Goal: Check status: Check status

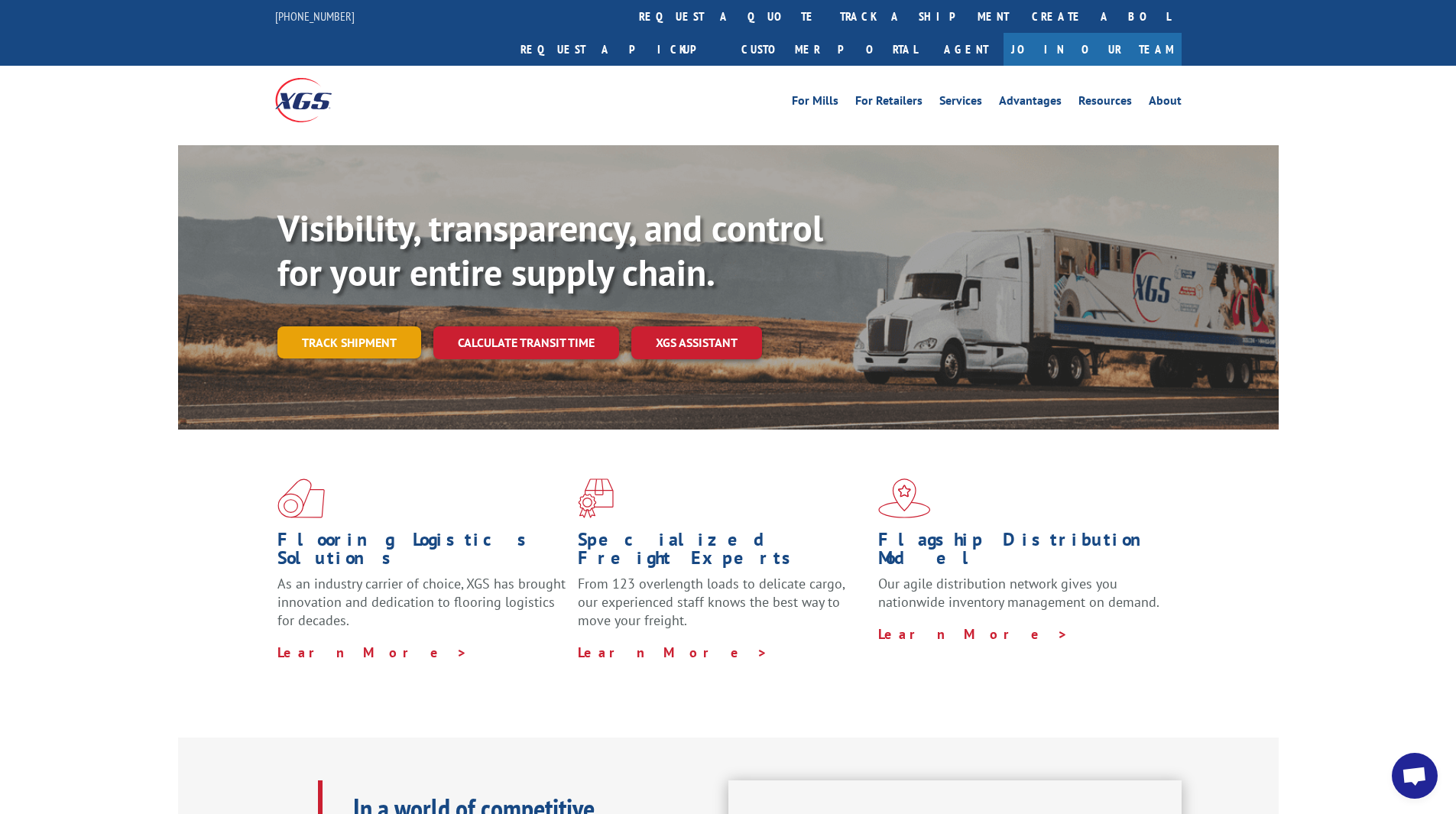
click at [375, 327] on link "Track shipment" at bounding box center [349, 343] width 144 height 32
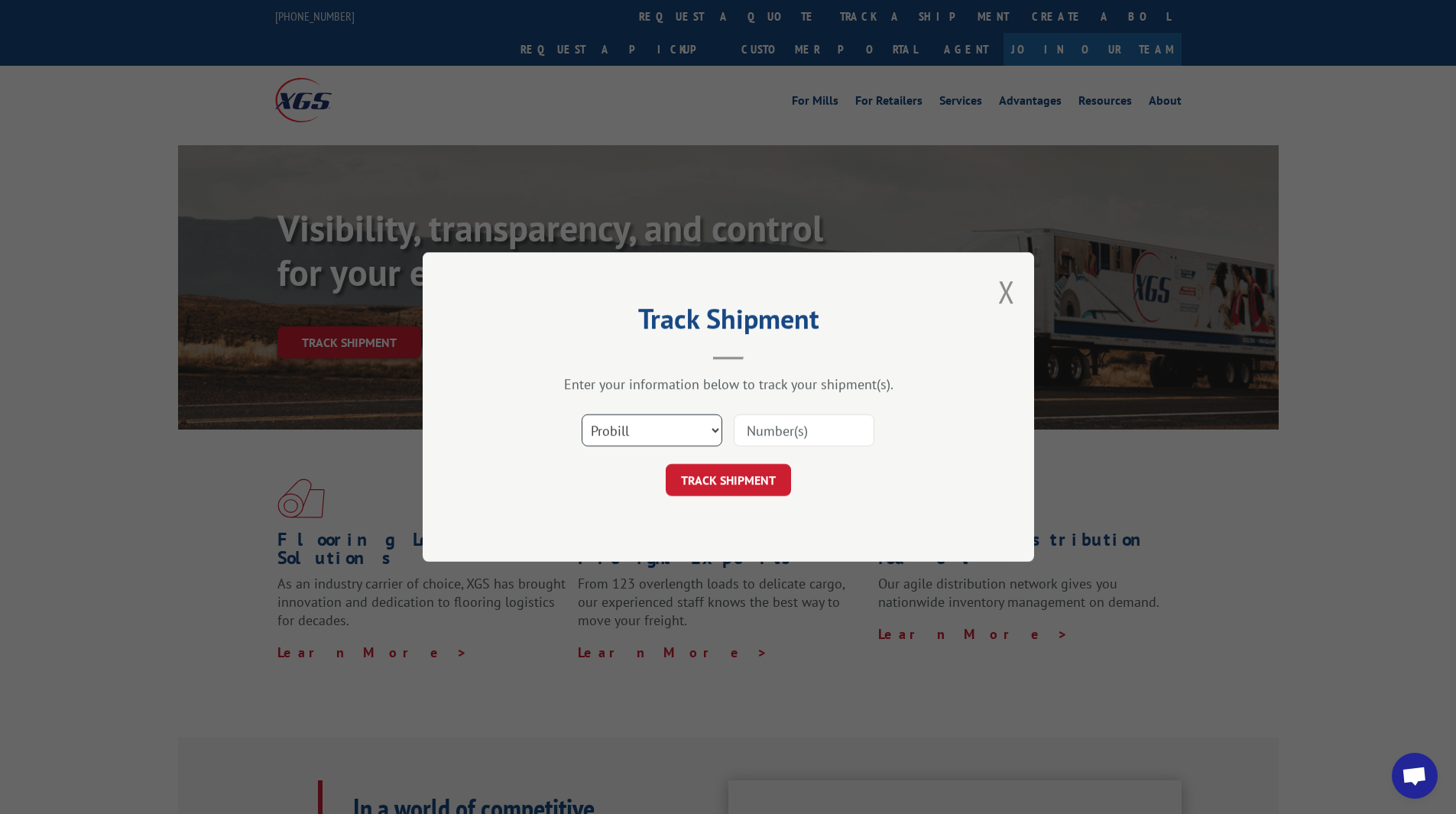
click at [678, 435] on select "Select category... Probill BOL PO" at bounding box center [652, 431] width 141 height 32
click at [644, 433] on select "Select category... Probill BOL PO" at bounding box center [652, 431] width 141 height 32
select select "bol"
click at [581, 415] on select "Select category... Probill BOL PO" at bounding box center [652, 431] width 141 height 32
click at [778, 428] on input at bounding box center [804, 431] width 141 height 32
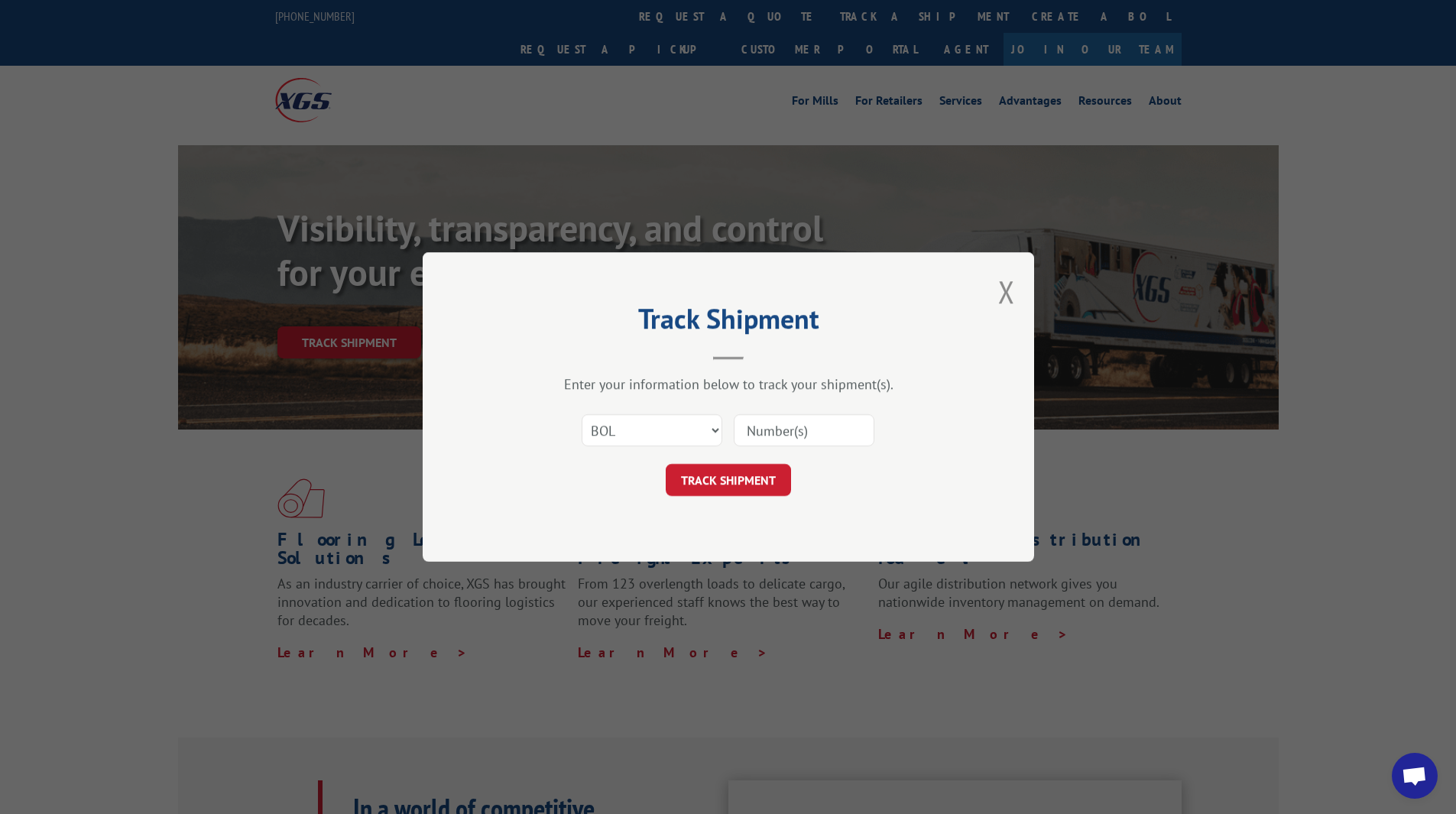
paste input "S268ORD2514303"
type input "S268ORD2514303"
click at [752, 471] on button "TRACK SHIPMENT" at bounding box center [728, 480] width 125 height 32
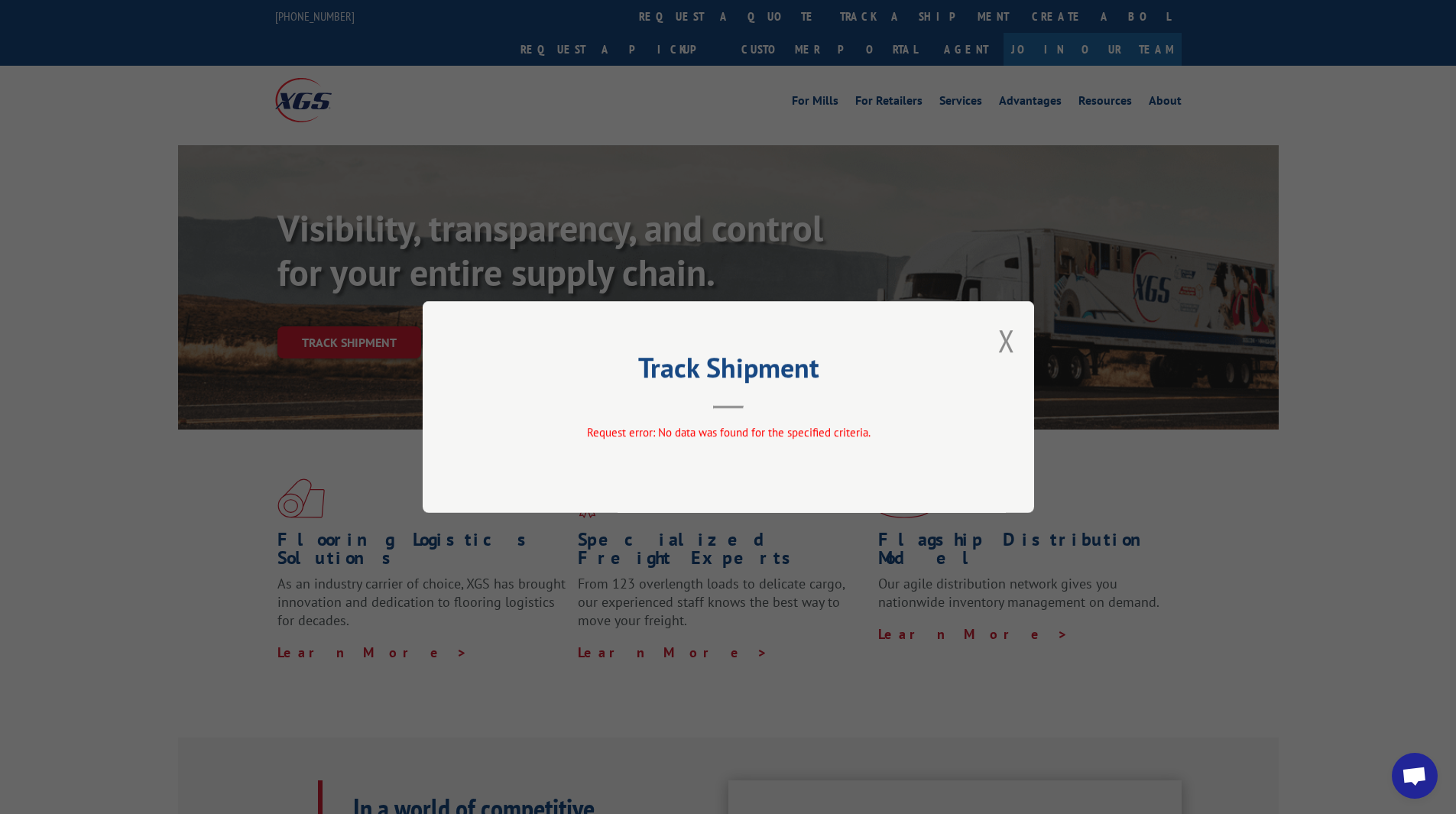
click at [746, 471] on div "Track Shipment Request error: No data was found for the specified criteria." at bounding box center [728, 407] width 612 height 212
click at [1002, 342] on button "Close modal" at bounding box center [1006, 340] width 17 height 41
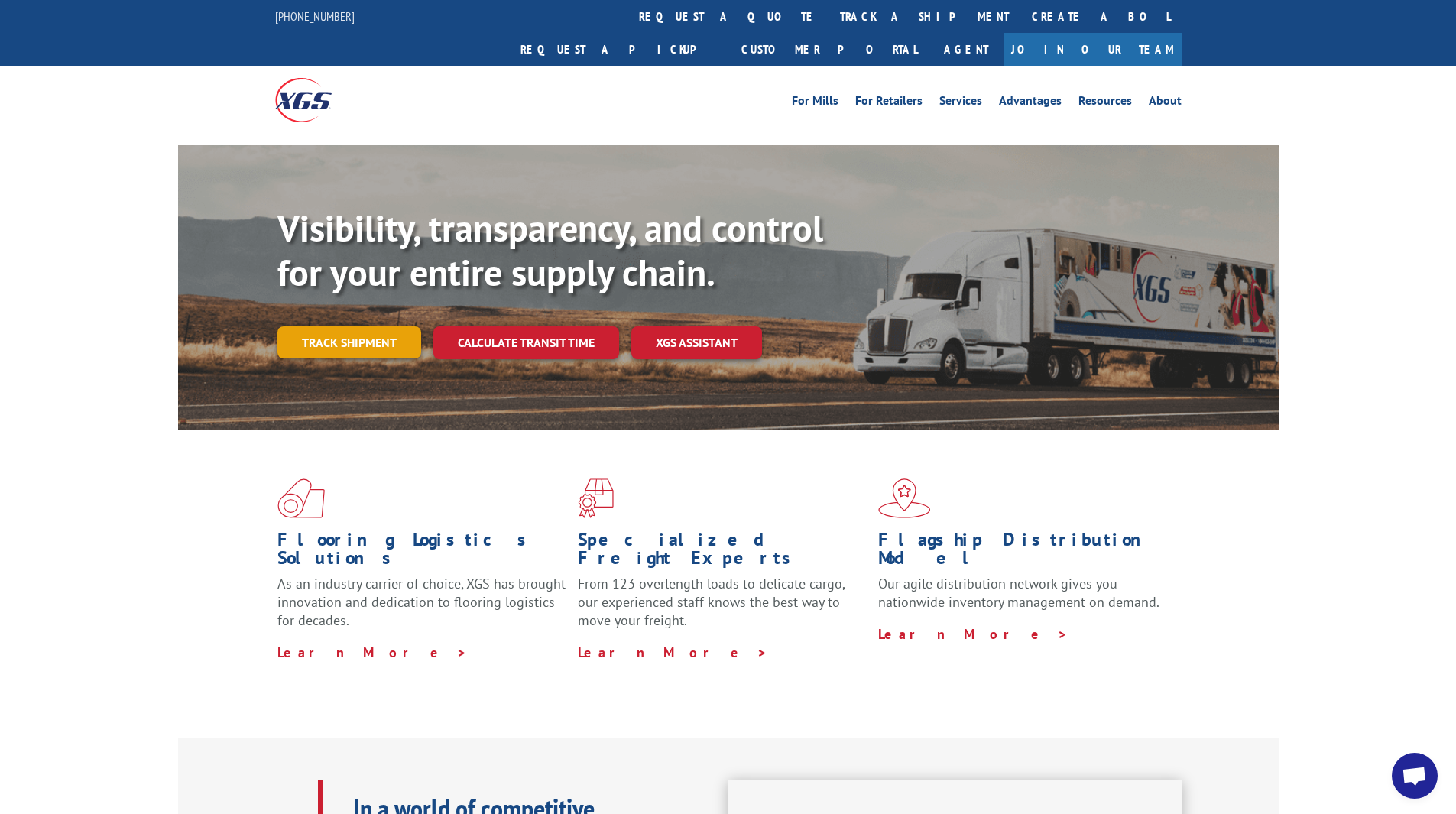
click at [352, 327] on link "Track shipment" at bounding box center [349, 343] width 144 height 32
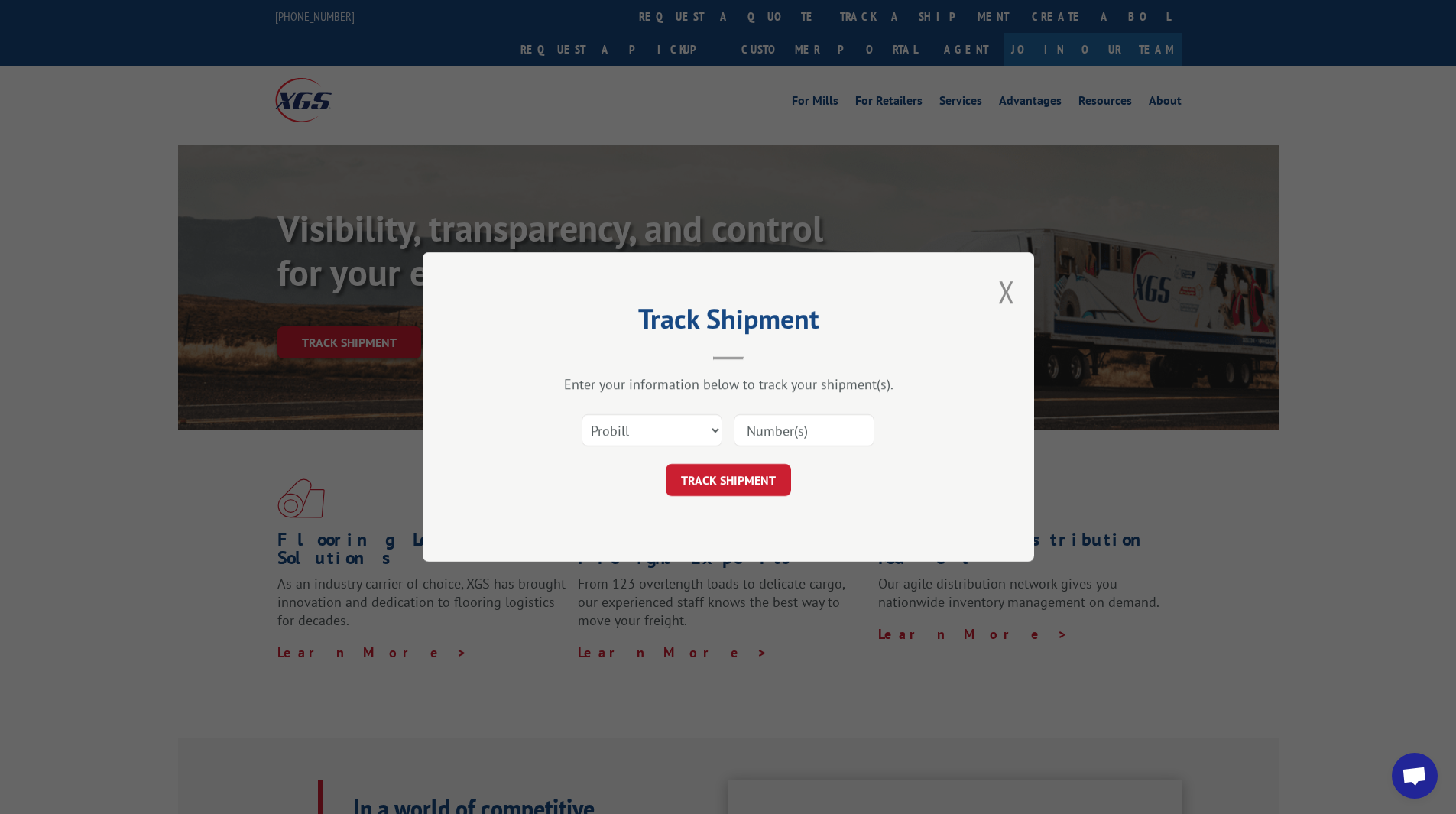
click at [788, 421] on input at bounding box center [804, 431] width 141 height 32
paste input "S268ORD2514303"
type input "S268ORD2514303"
click at [748, 486] on button "TRACK SHIPMENT" at bounding box center [728, 480] width 125 height 32
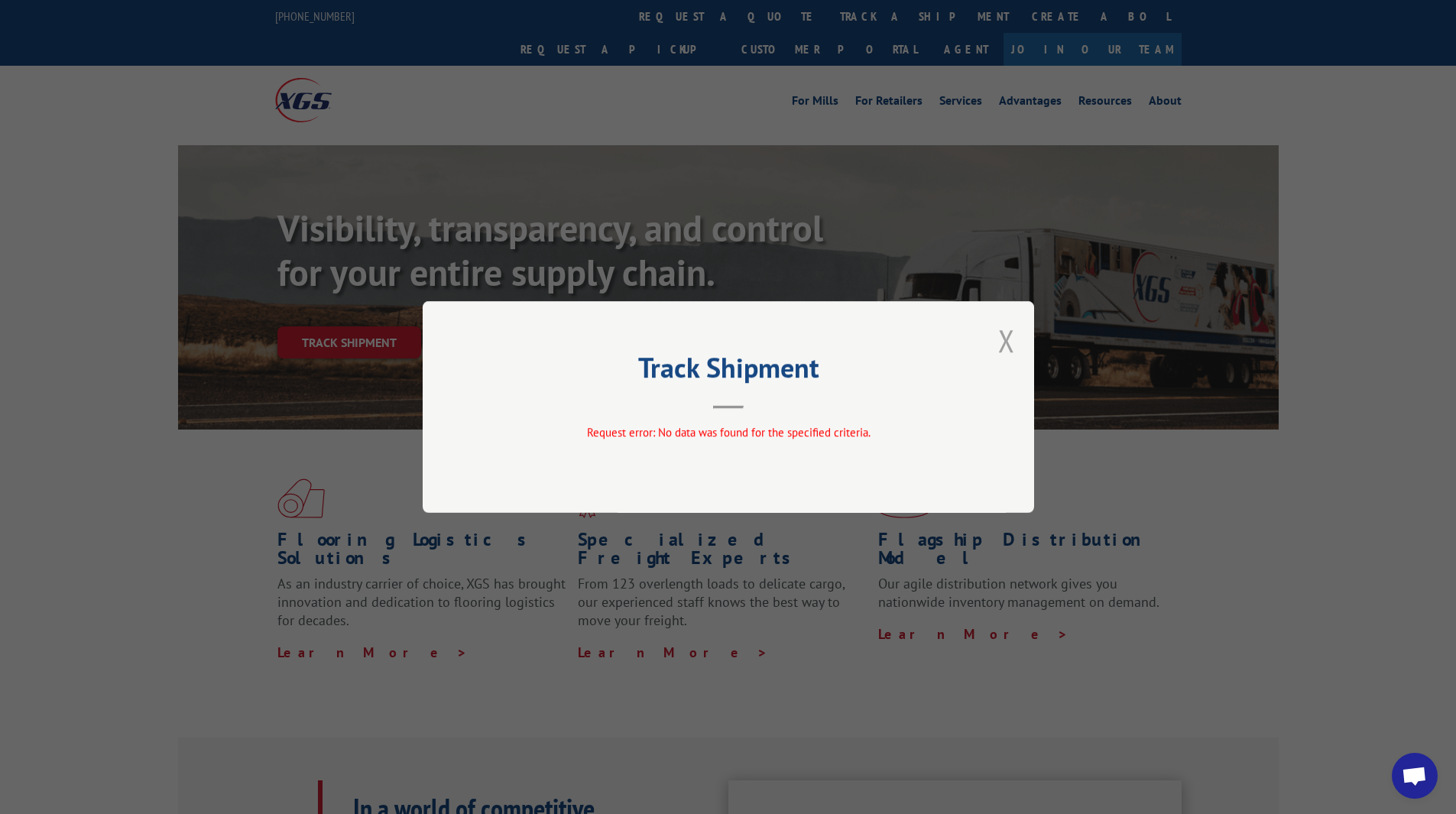
click at [1013, 339] on button "Close modal" at bounding box center [1006, 340] width 17 height 41
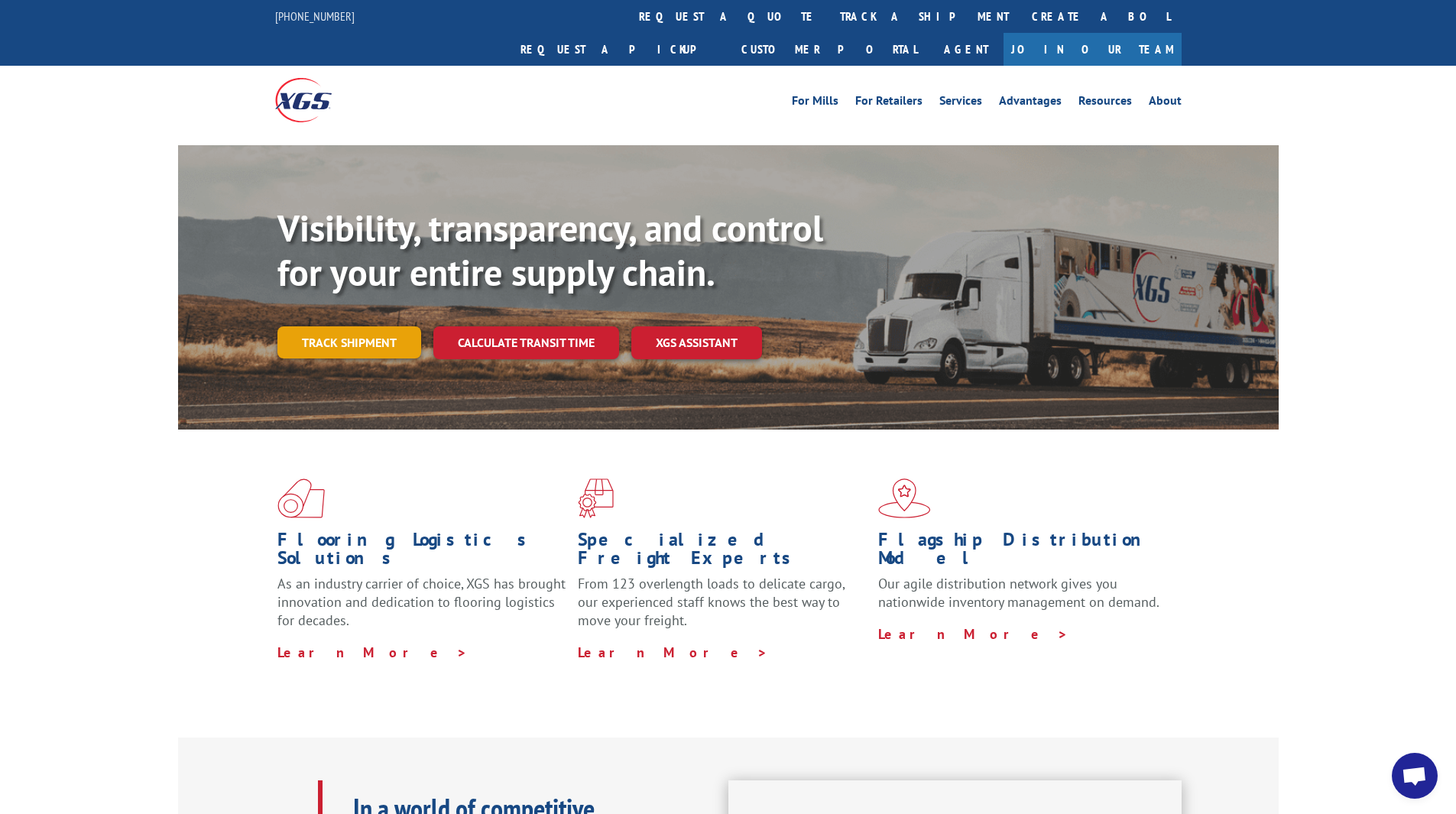
click at [360, 327] on link "Track shipment" at bounding box center [349, 343] width 144 height 32
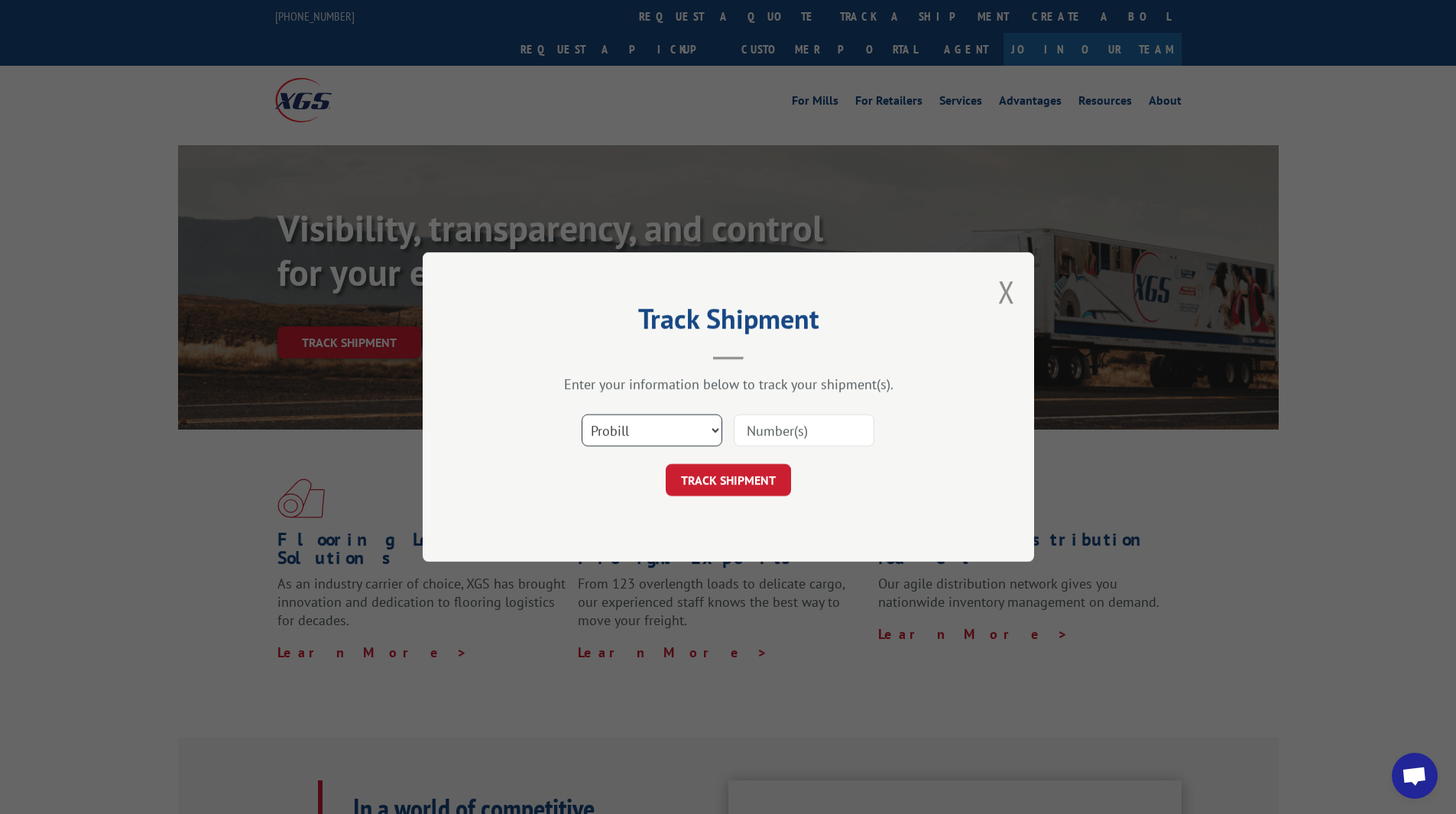
click at [669, 430] on select "Select category... Probill BOL PO" at bounding box center [652, 431] width 141 height 32
select select "po"
click at [581, 415] on select "Select category... Probill BOL PO" at bounding box center [652, 431] width 141 height 32
click at [799, 433] on input at bounding box center [804, 431] width 141 height 32
type input "S268ORD2514303"
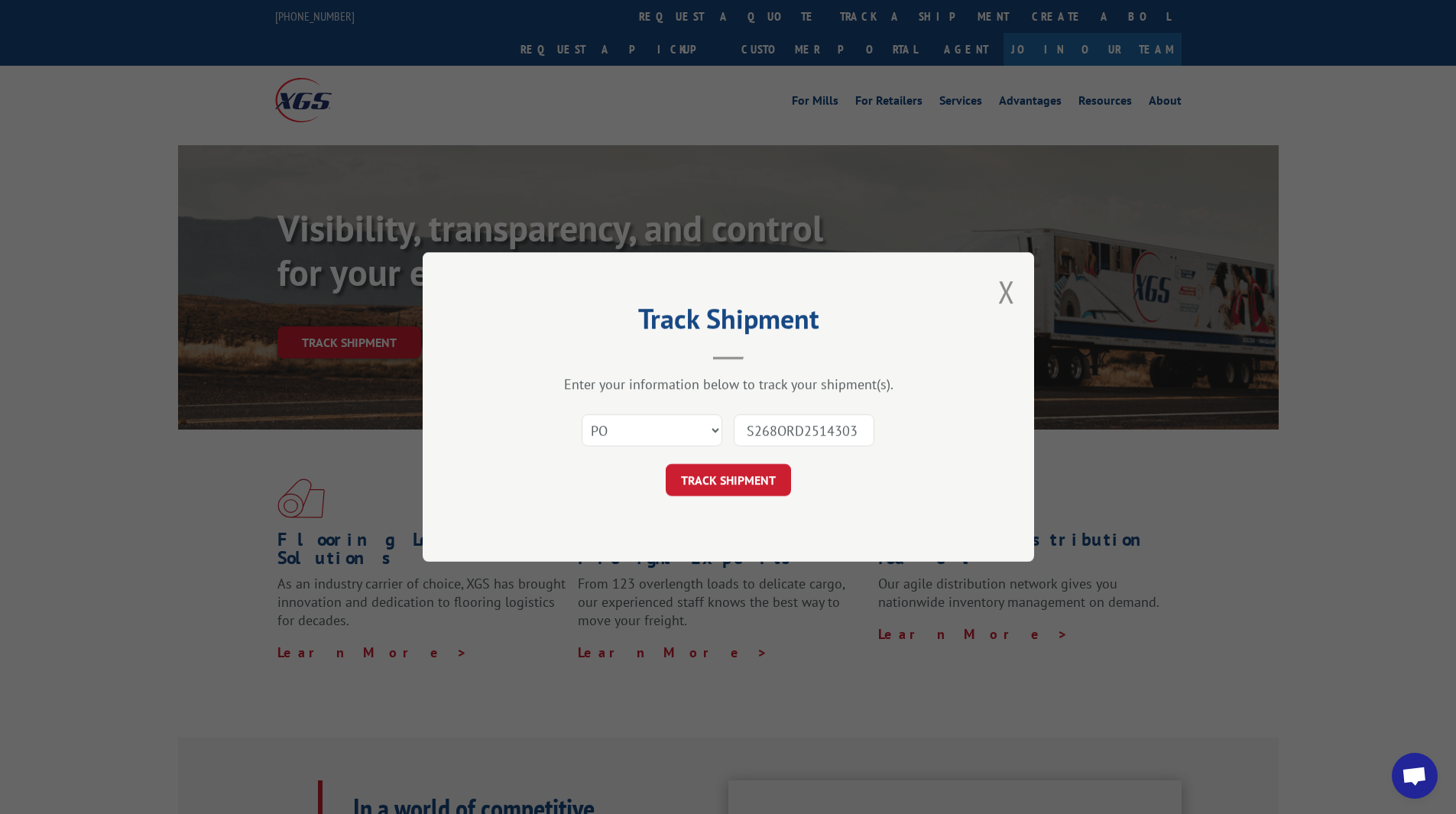
click at [752, 469] on button "TRACK SHIPMENT" at bounding box center [728, 480] width 125 height 32
